Goal: Check status: Check status

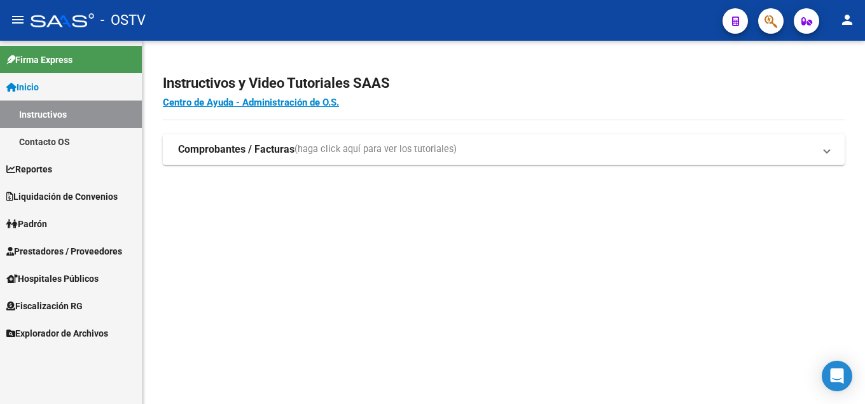
click at [763, 17] on button "button" at bounding box center [770, 20] width 25 height 25
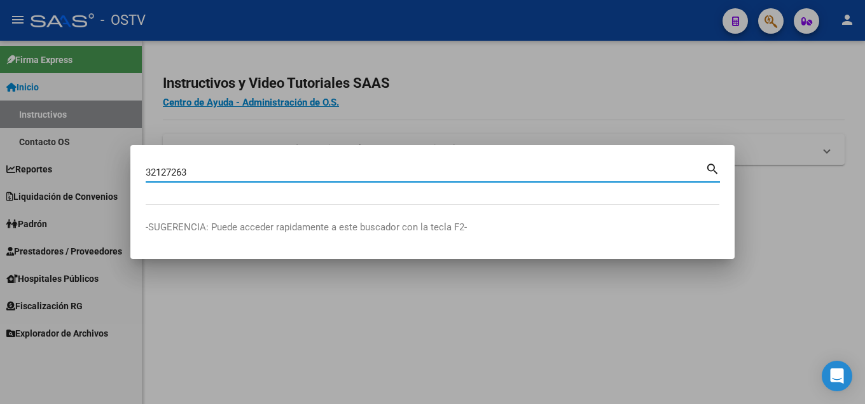
type input "32127263"
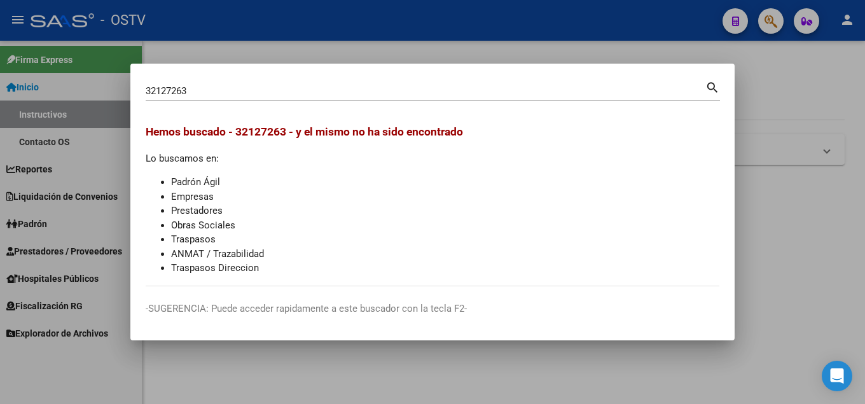
click at [784, 202] on div at bounding box center [432, 202] width 865 height 404
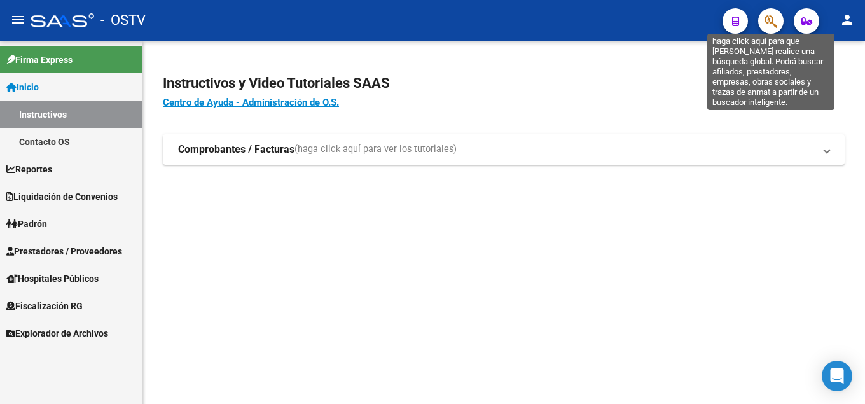
click at [771, 28] on icon "button" at bounding box center [771, 21] width 13 height 15
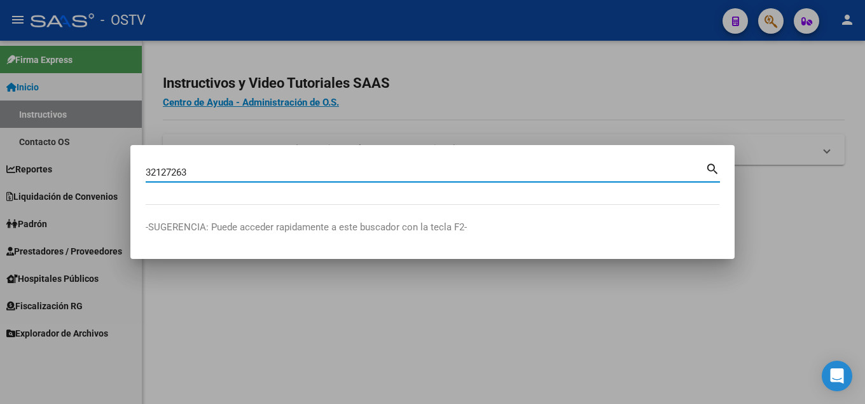
type input "32127263"
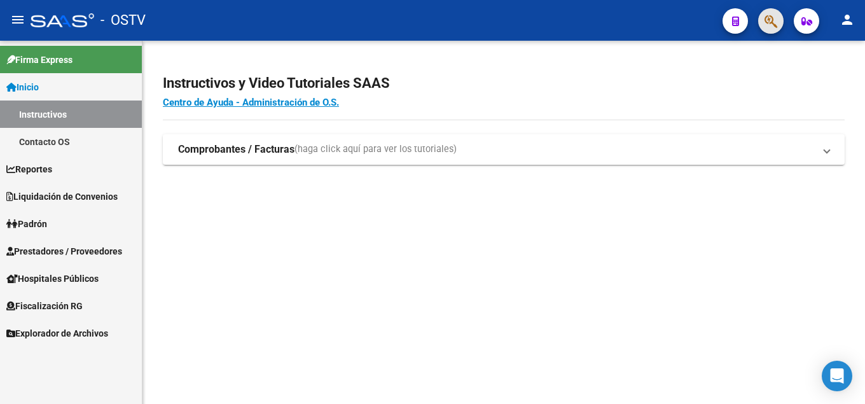
click at [780, 18] on button "button" at bounding box center [770, 20] width 25 height 25
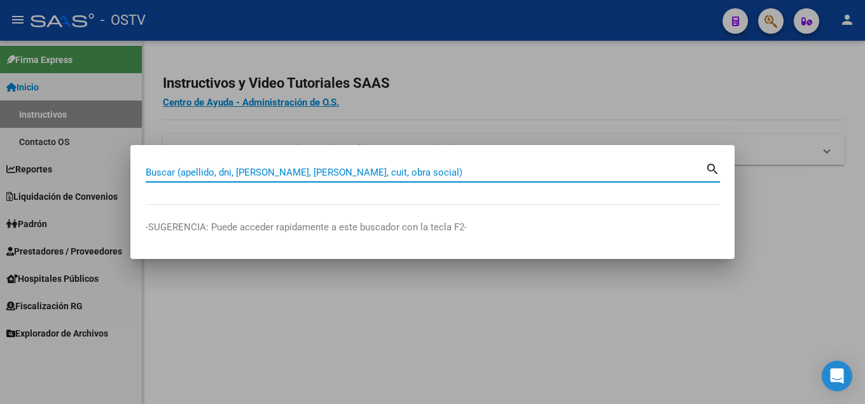
click at [333, 170] on input "Buscar (apellido, dni, [PERSON_NAME], [PERSON_NAME], cuit, obra social)" at bounding box center [426, 172] width 560 height 11
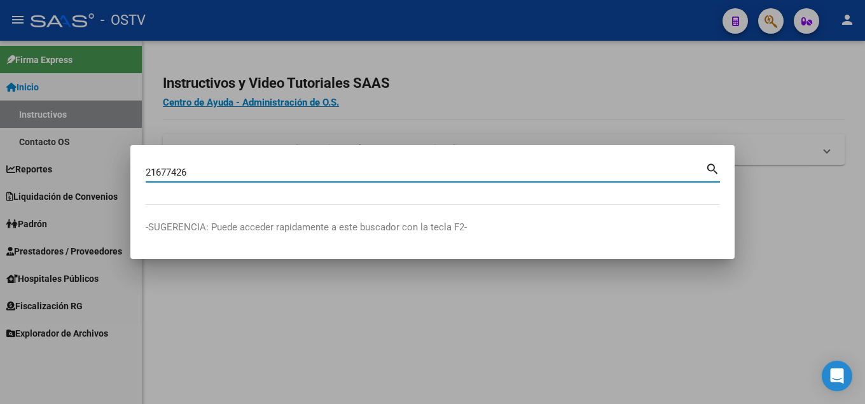
type input "21677426"
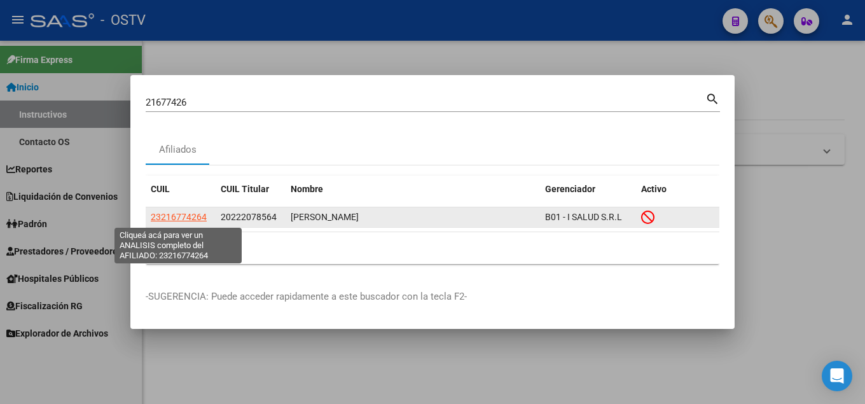
click at [172, 217] on span "23216774264" at bounding box center [179, 217] width 56 height 10
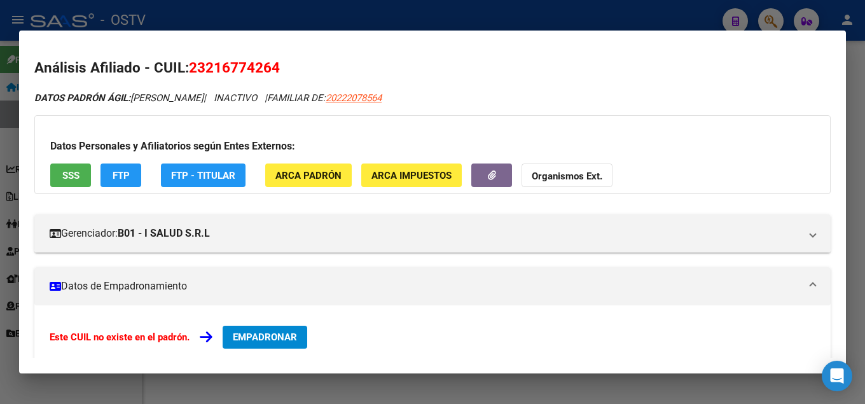
click at [370, 11] on div at bounding box center [432, 202] width 865 height 404
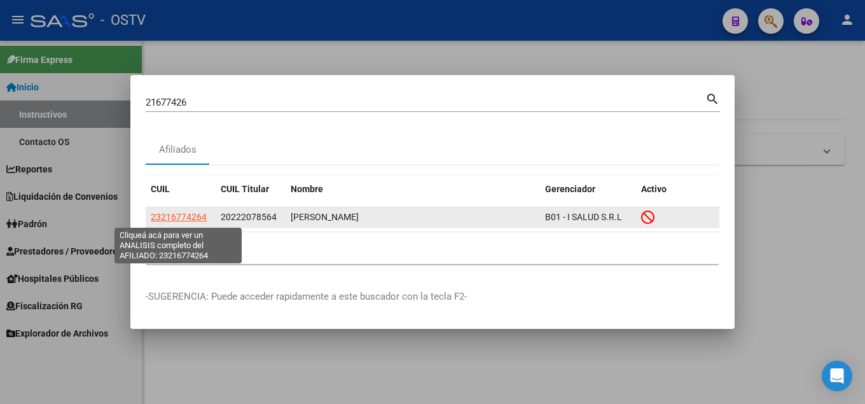
click at [170, 214] on span "23216774264" at bounding box center [179, 217] width 56 height 10
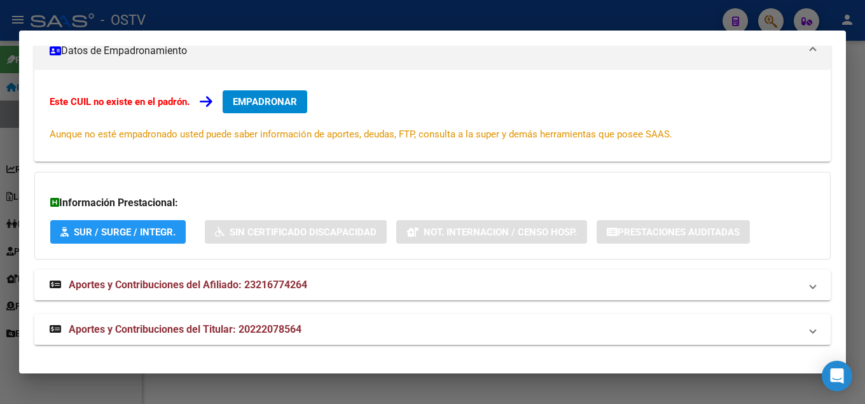
scroll to position [237, 0]
click at [539, 389] on div at bounding box center [432, 202] width 865 height 404
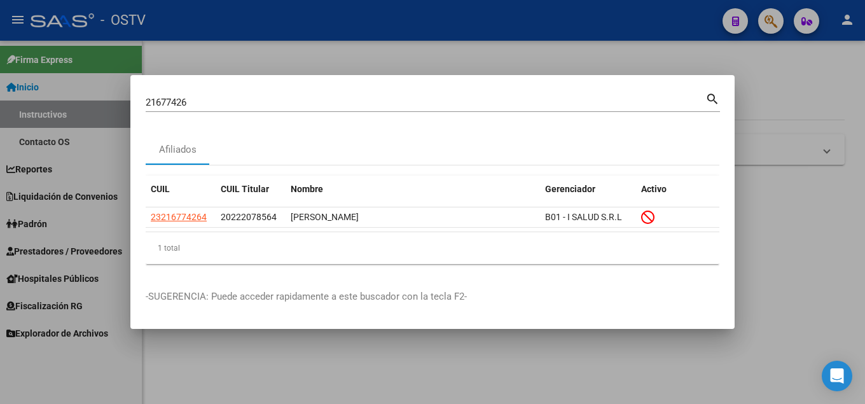
click at [820, 53] on div at bounding box center [432, 202] width 865 height 404
